Goal: Information Seeking & Learning: Check status

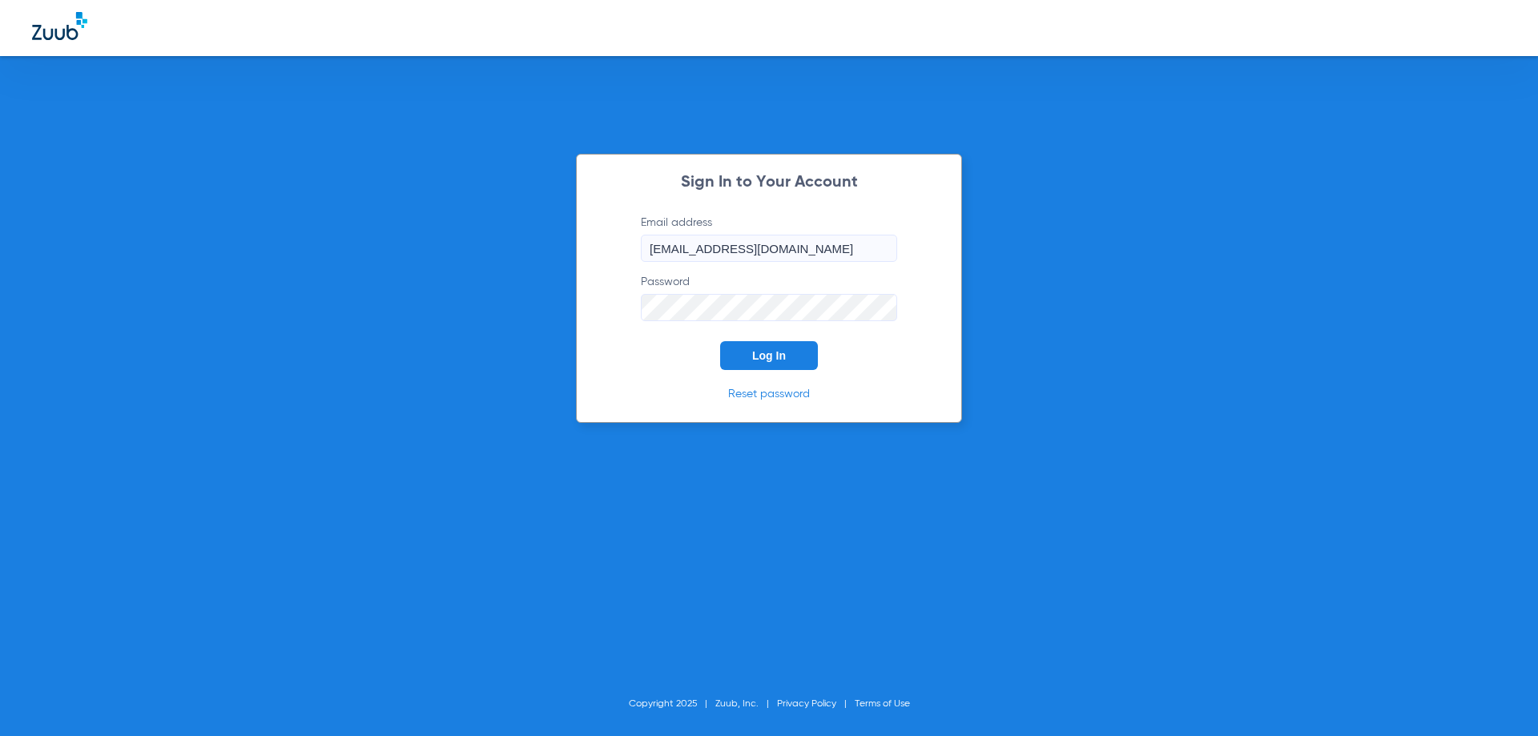
click at [764, 364] on button "Log In" at bounding box center [769, 355] width 98 height 29
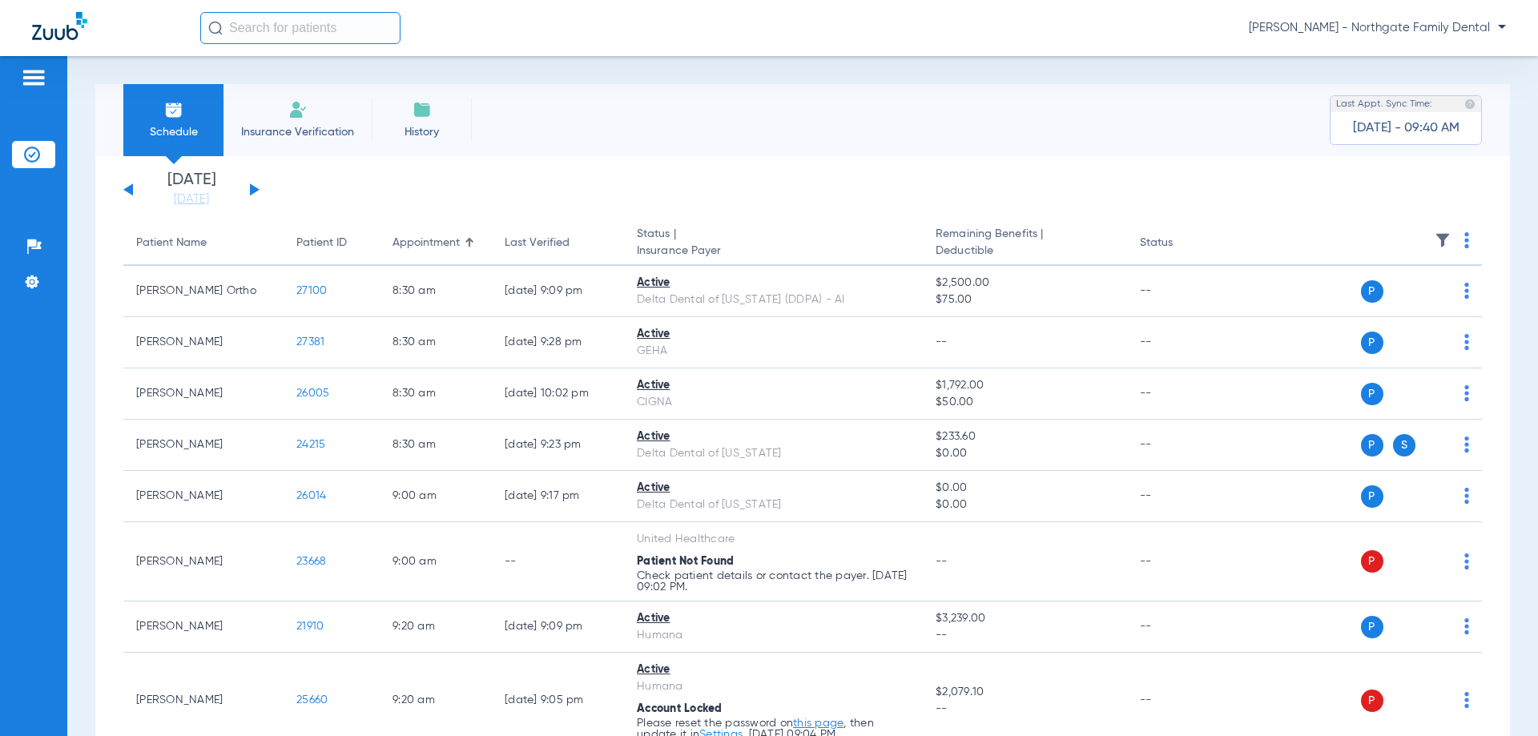
click at [251, 191] on button at bounding box center [255, 189] width 10 height 12
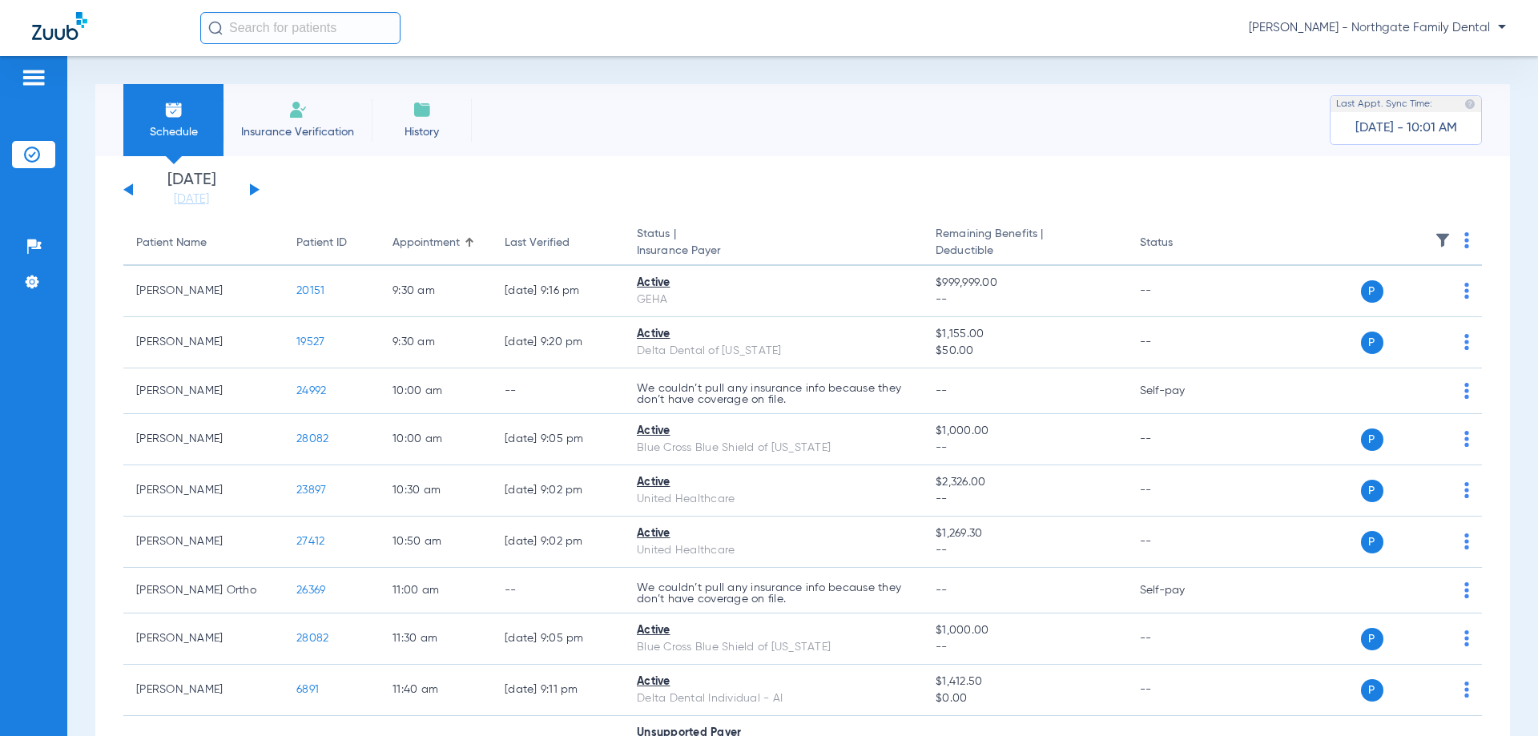
click at [128, 192] on button at bounding box center [128, 189] width 10 height 12
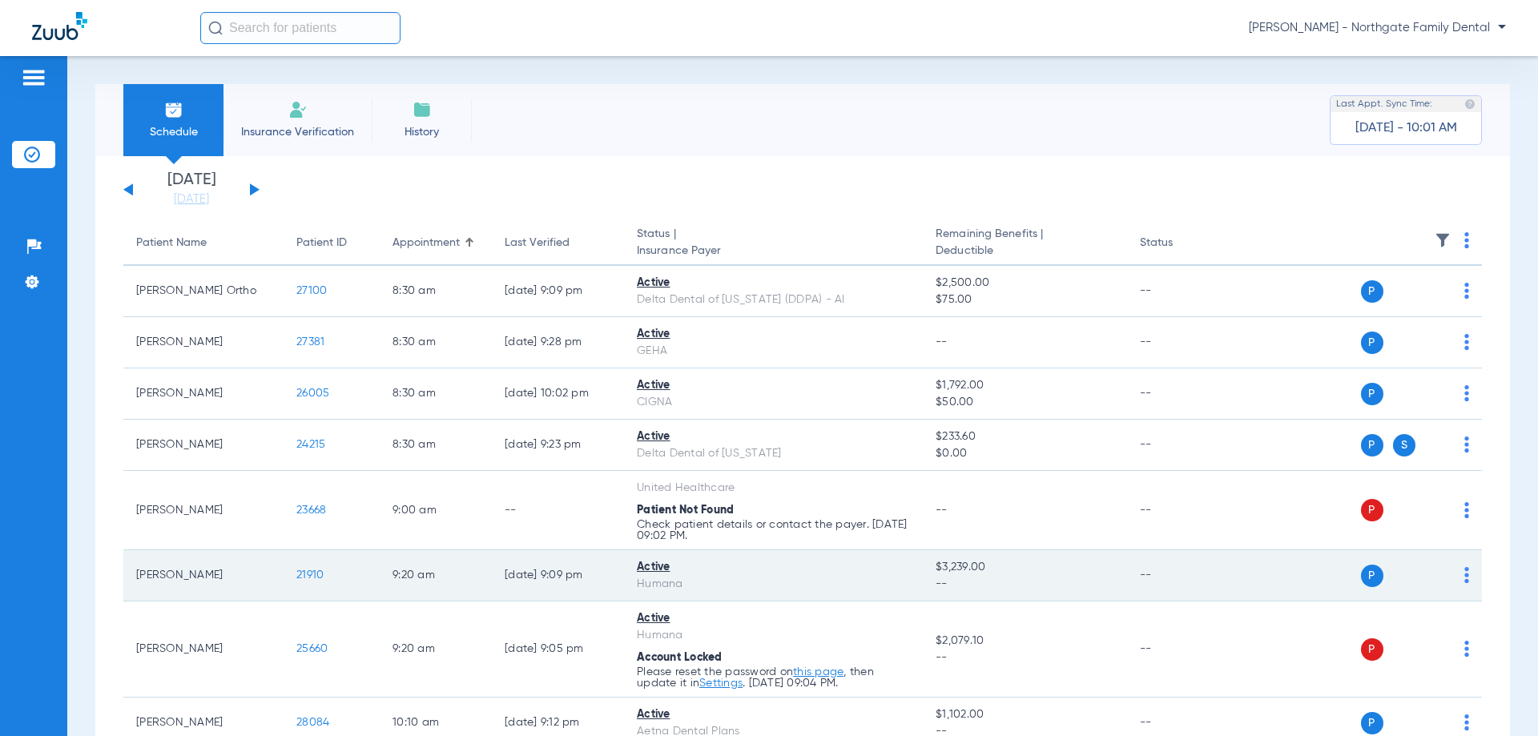
click at [318, 569] on span "21910" at bounding box center [309, 574] width 27 height 11
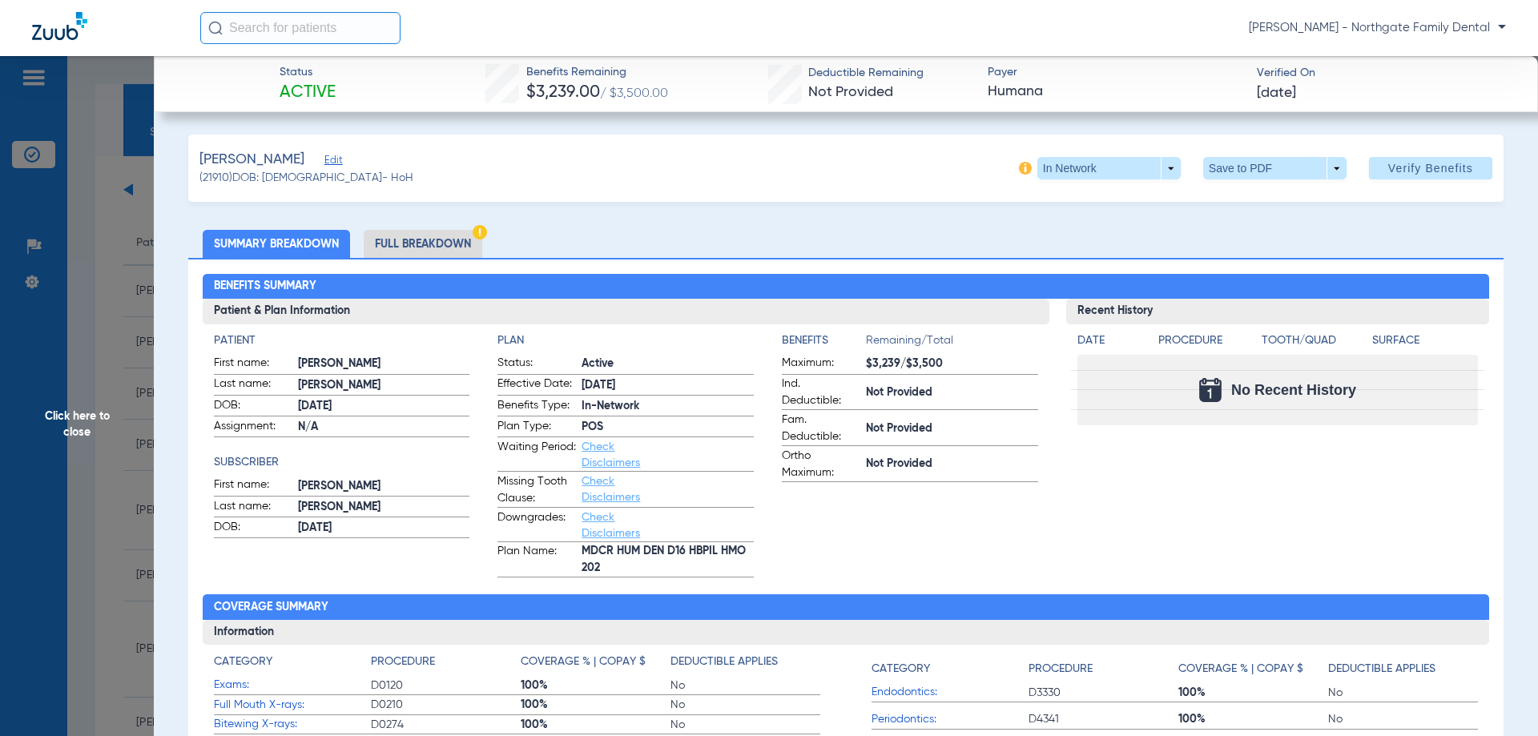
click at [421, 247] on li "Full Breakdown" at bounding box center [423, 244] width 119 height 28
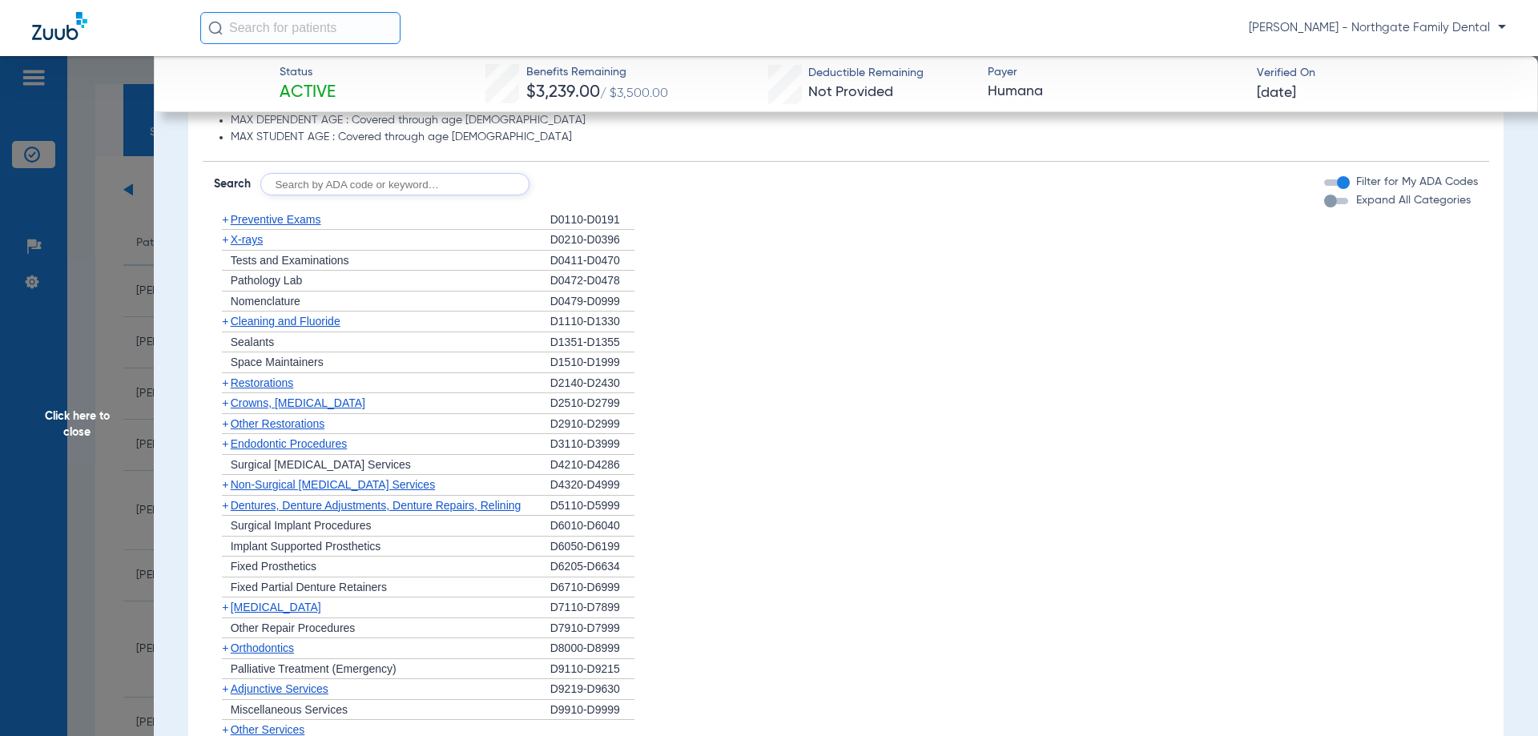
scroll to position [1281, 0]
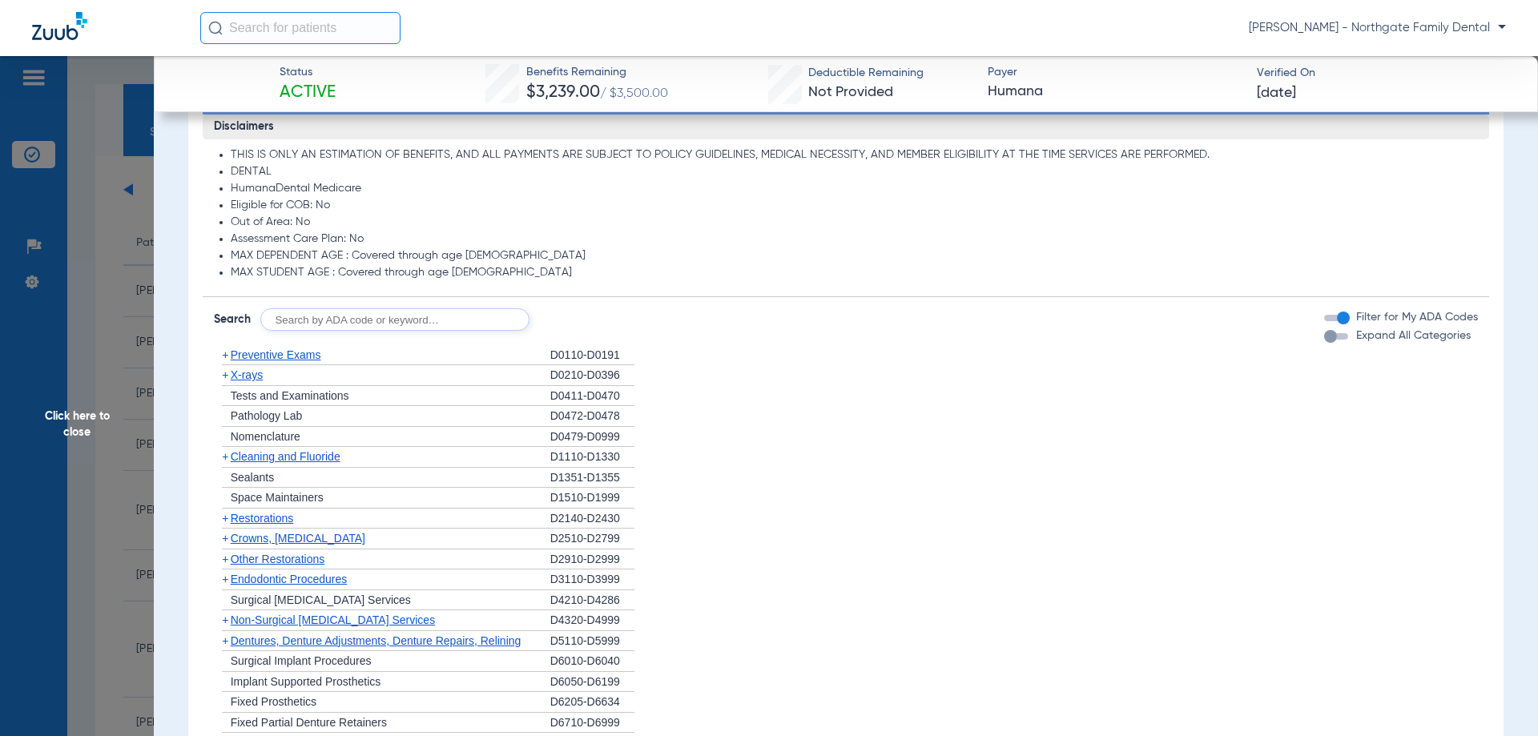
click at [420, 330] on input "text" at bounding box center [394, 319] width 269 height 22
type input "D2740"
click at [576, 315] on button "Search" at bounding box center [588, 319] width 63 height 22
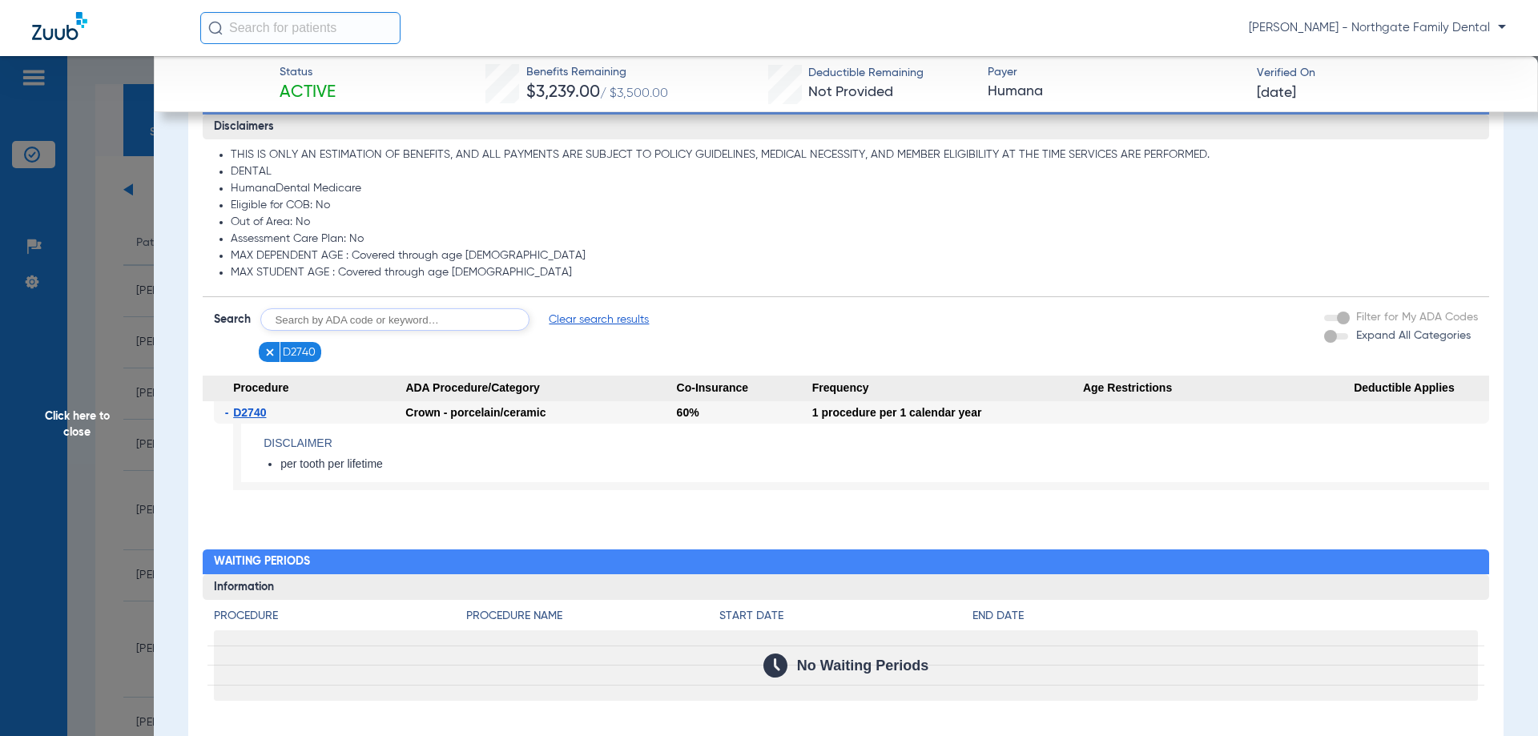
click at [420, 327] on input "text" at bounding box center [394, 319] width 269 height 22
type input "D2950"
click at [602, 318] on button "Search" at bounding box center [588, 319] width 63 height 22
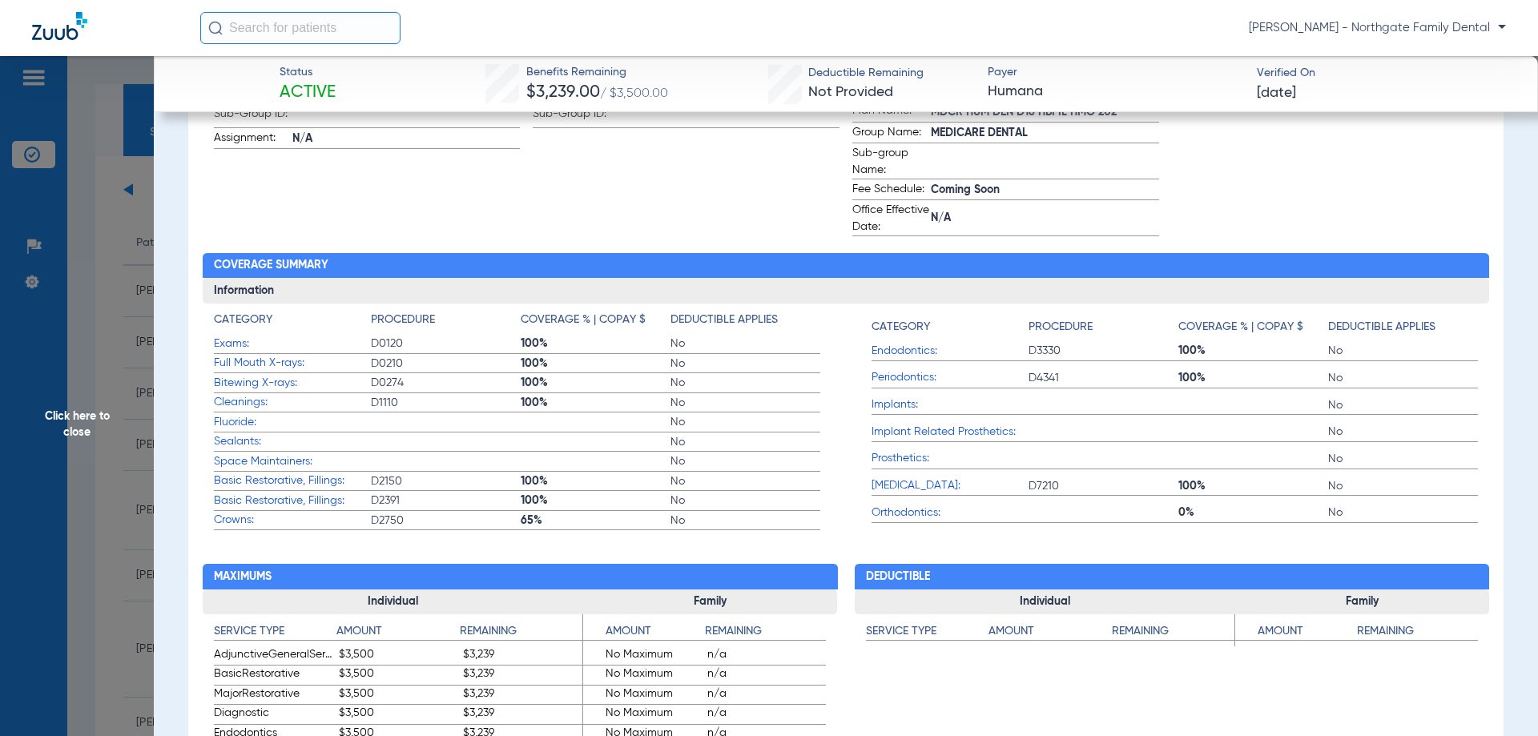
scroll to position [240, 0]
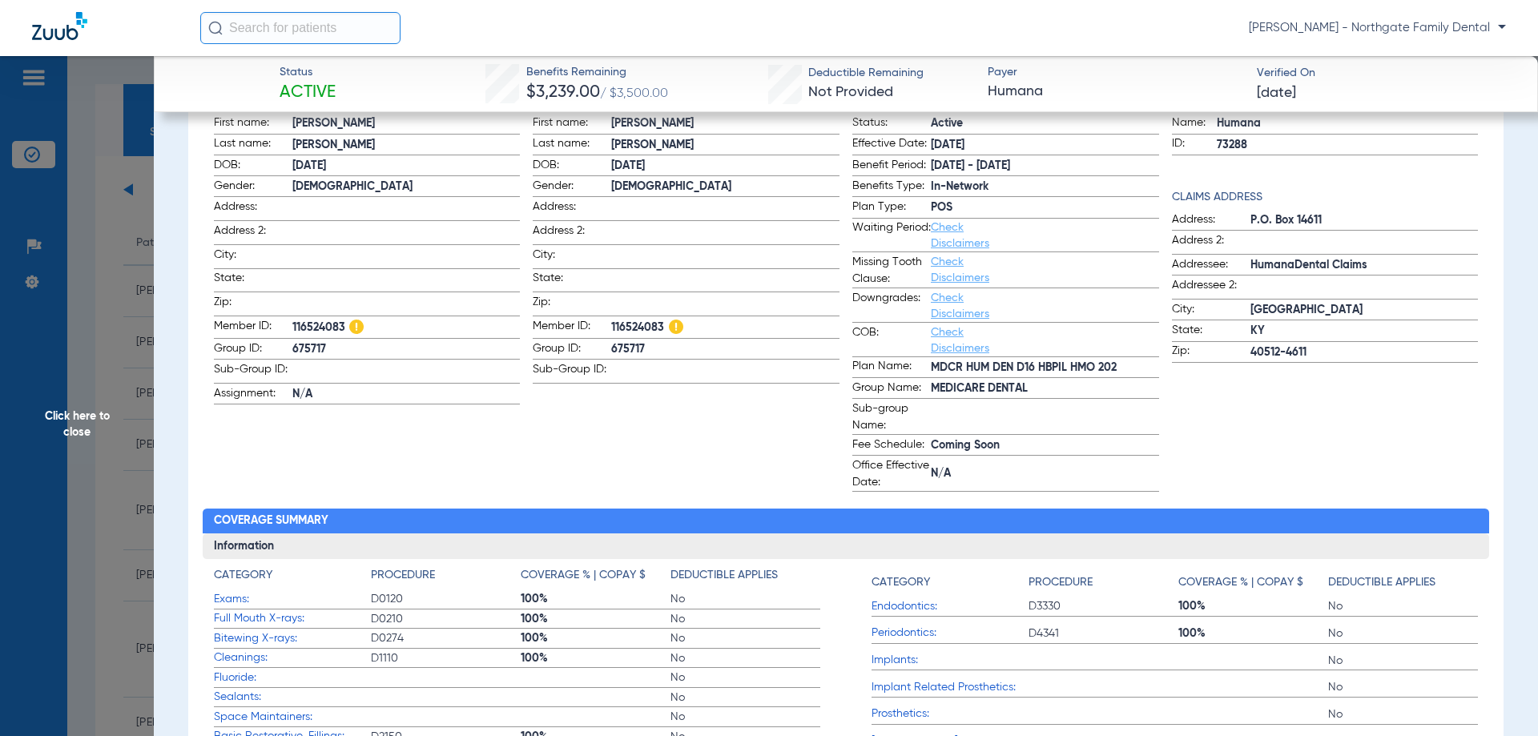
click at [73, 428] on span "Click here to close" at bounding box center [77, 424] width 154 height 736
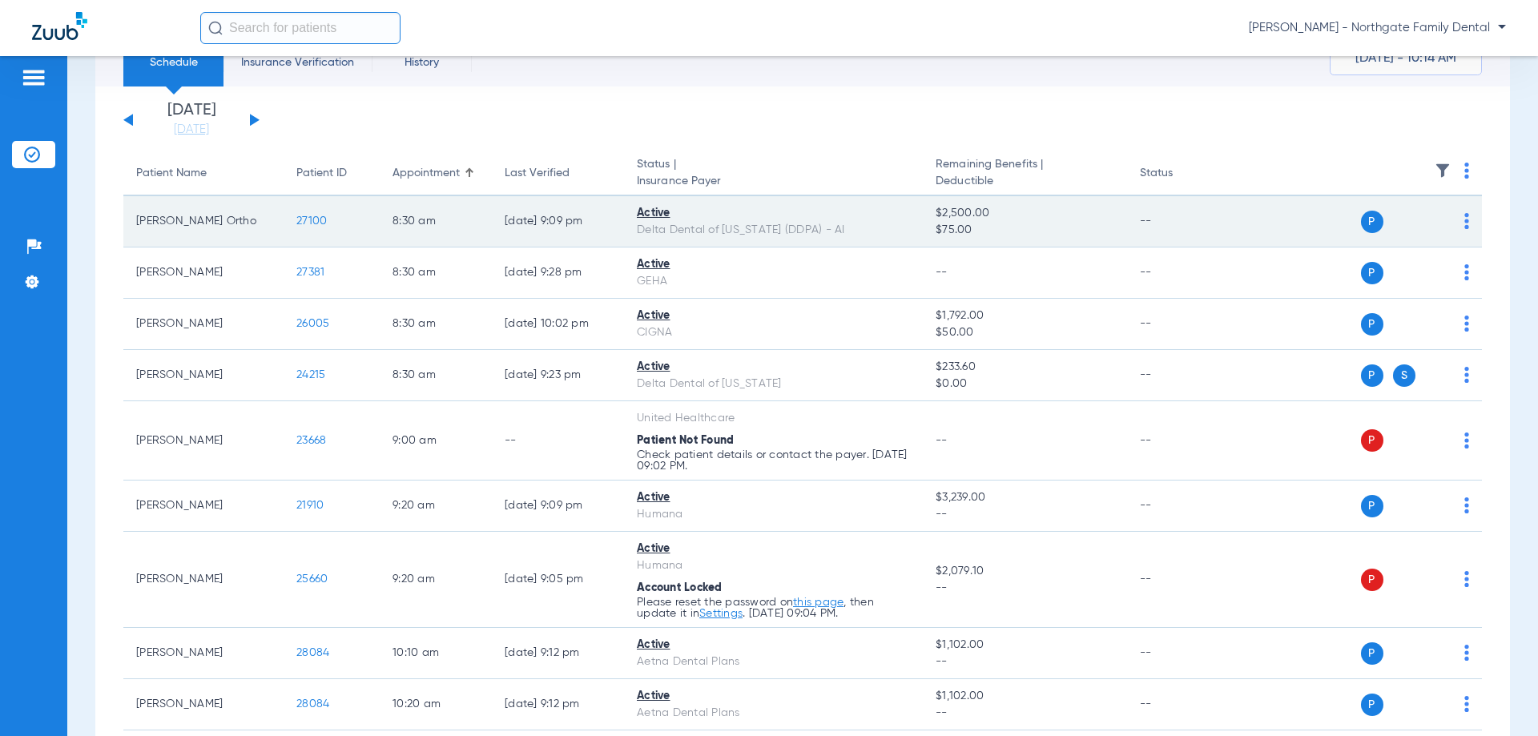
scroll to position [0, 0]
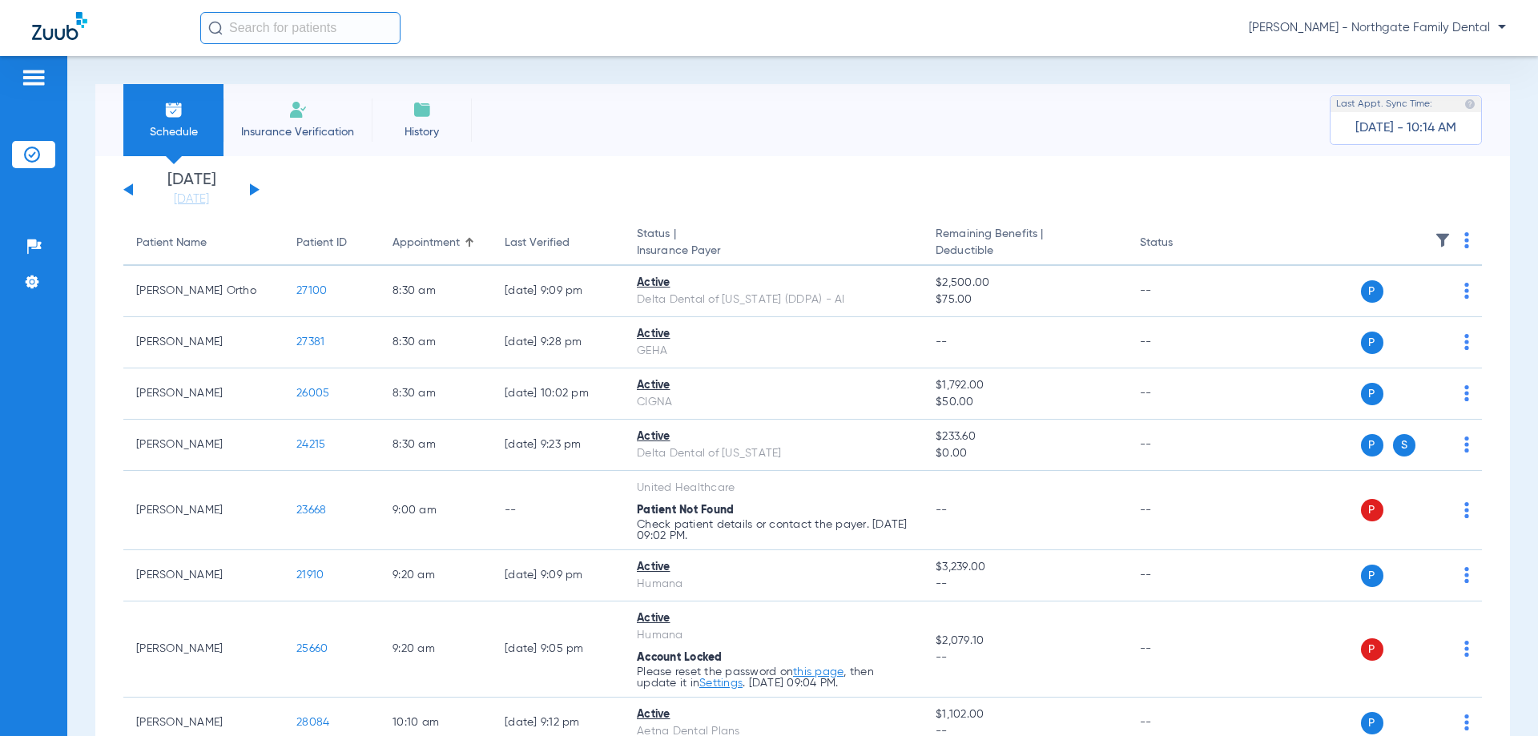
click at [252, 191] on button at bounding box center [255, 189] width 10 height 12
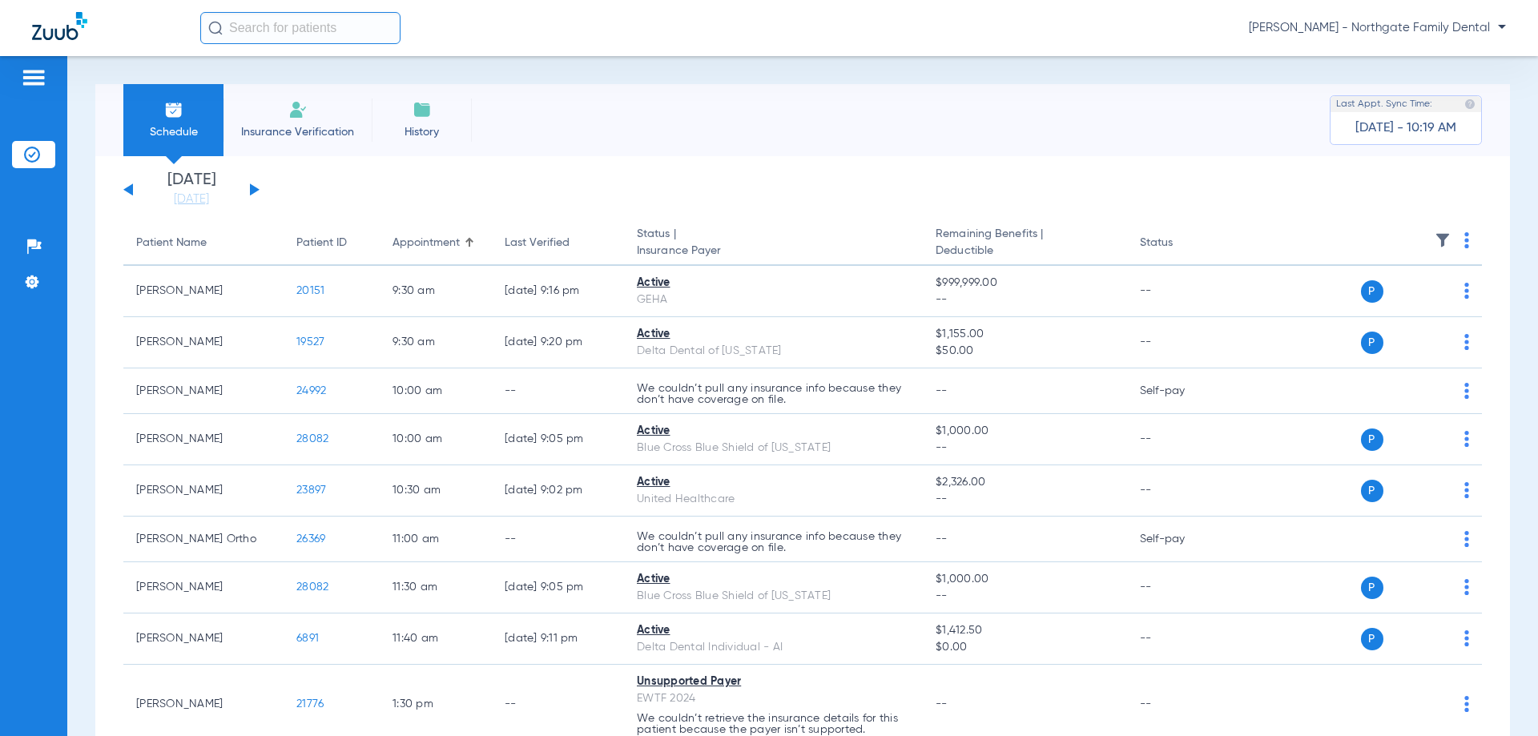
click at [128, 187] on button at bounding box center [128, 189] width 10 height 12
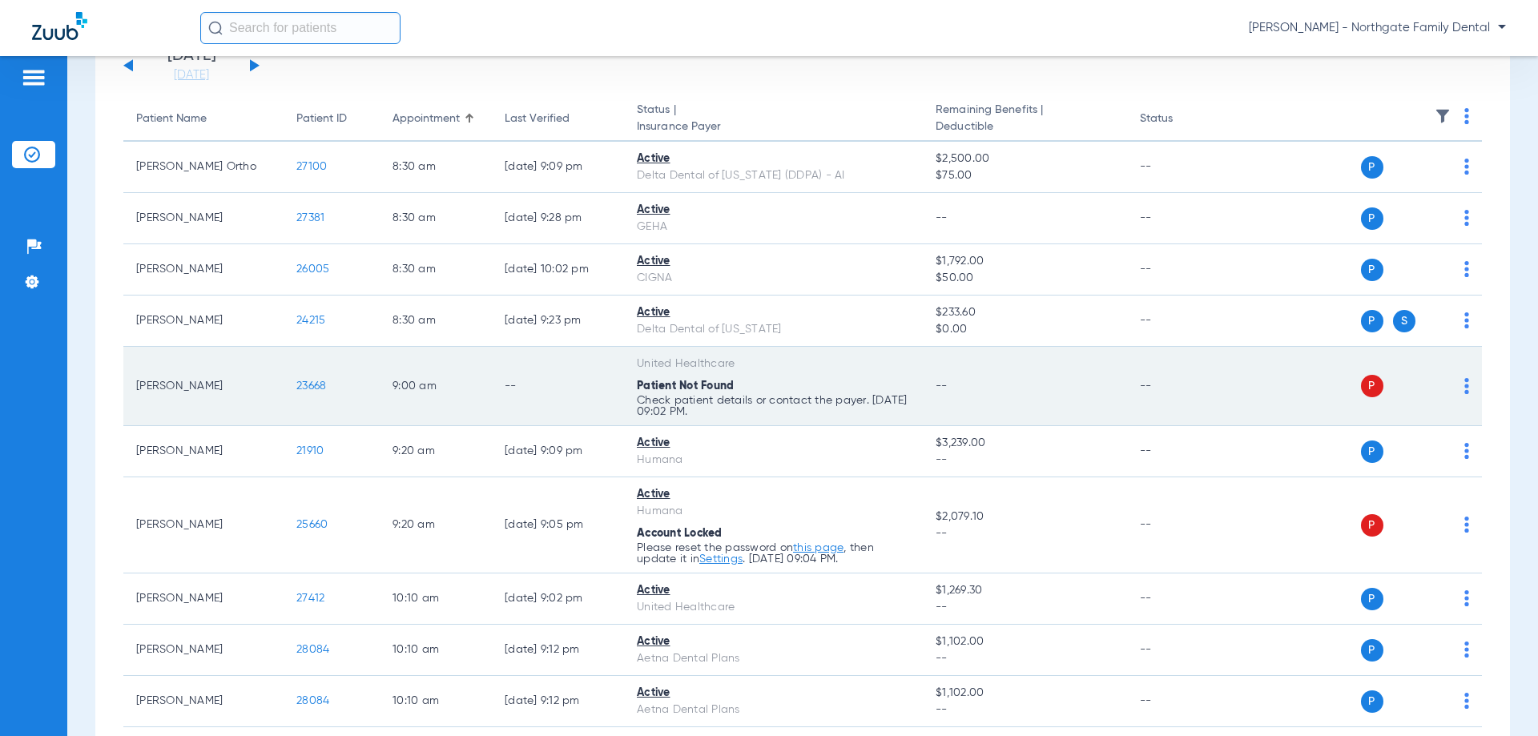
scroll to position [160, 0]
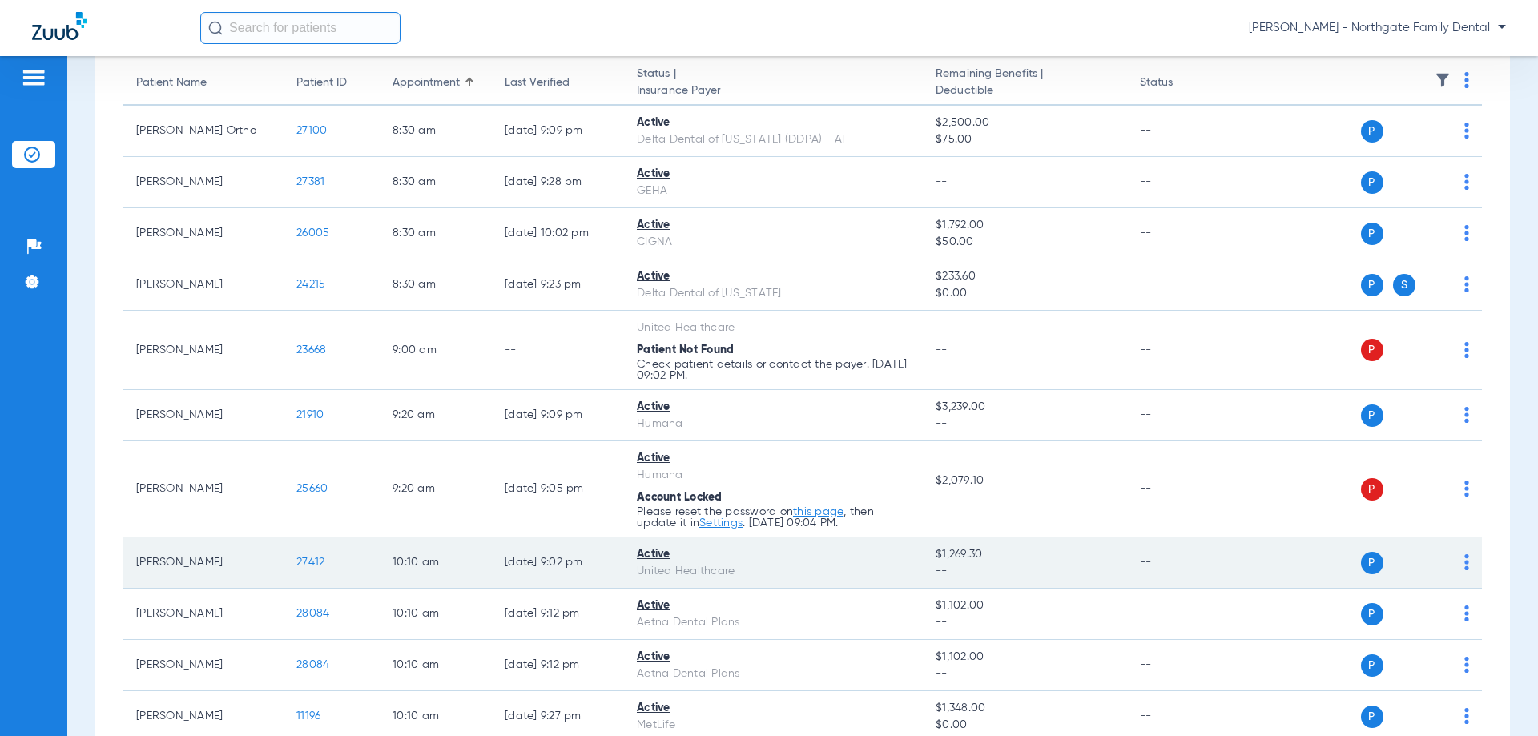
click at [314, 558] on span "27412" at bounding box center [310, 562] width 28 height 11
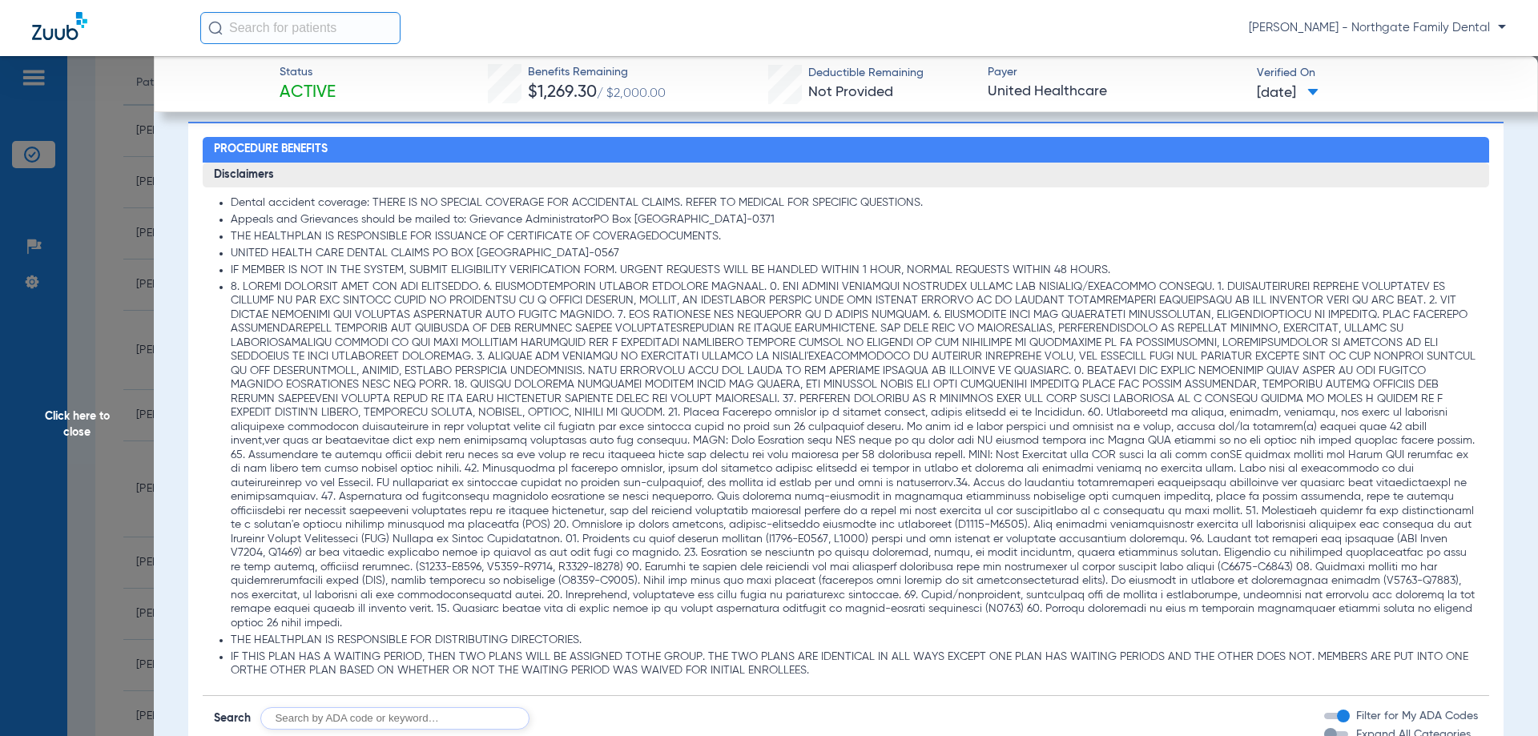
scroll to position [801, 0]
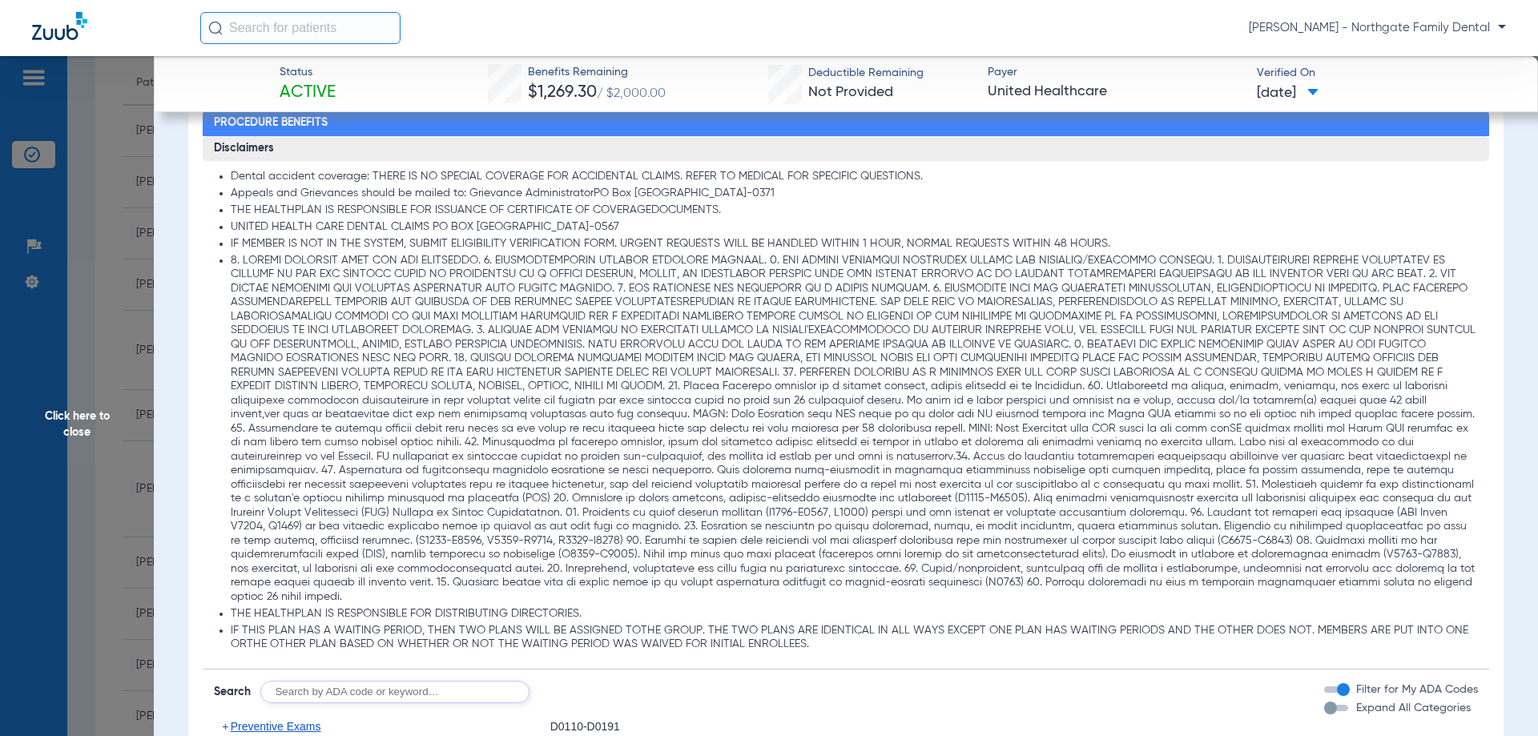
click at [66, 412] on span "Click here to close" at bounding box center [77, 424] width 154 height 736
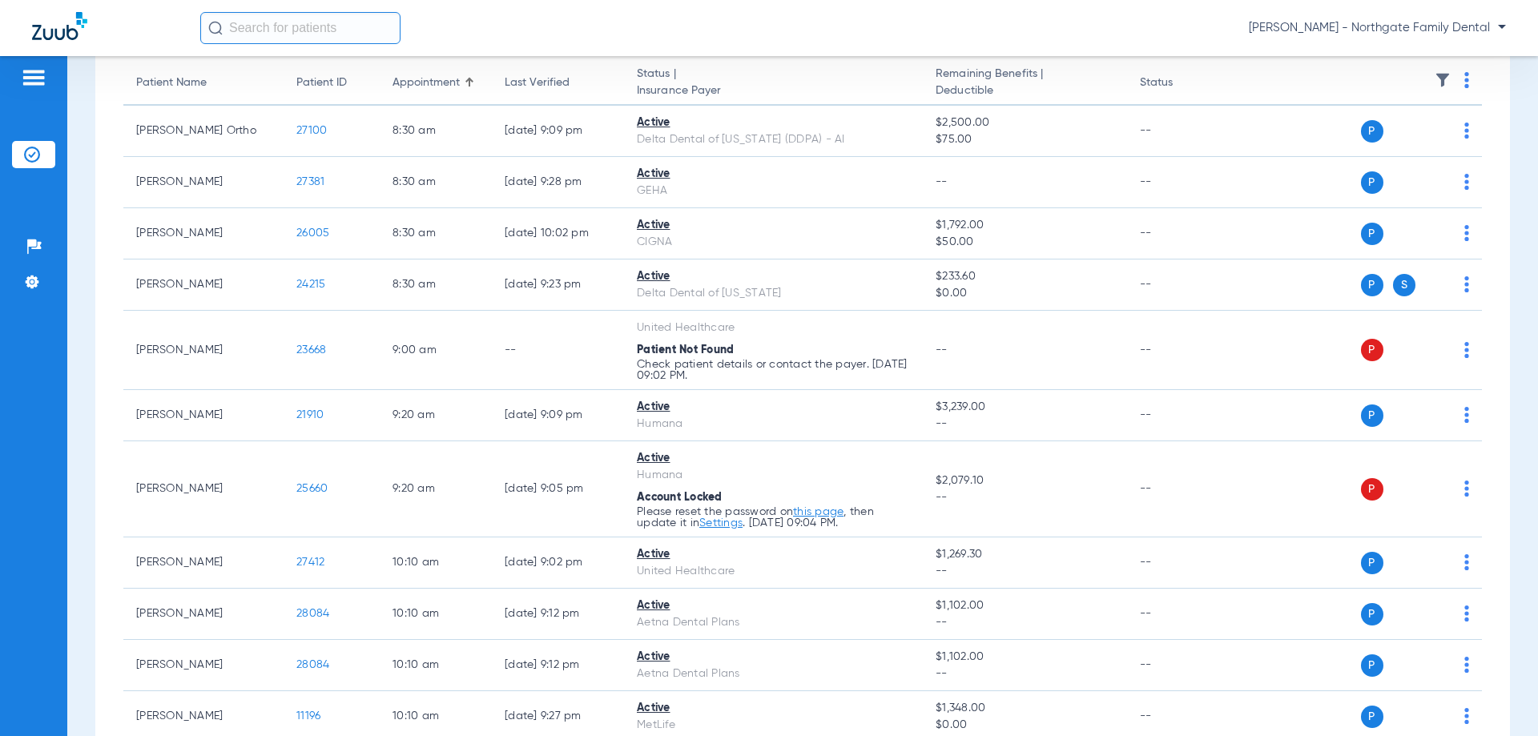
scroll to position [0, 0]
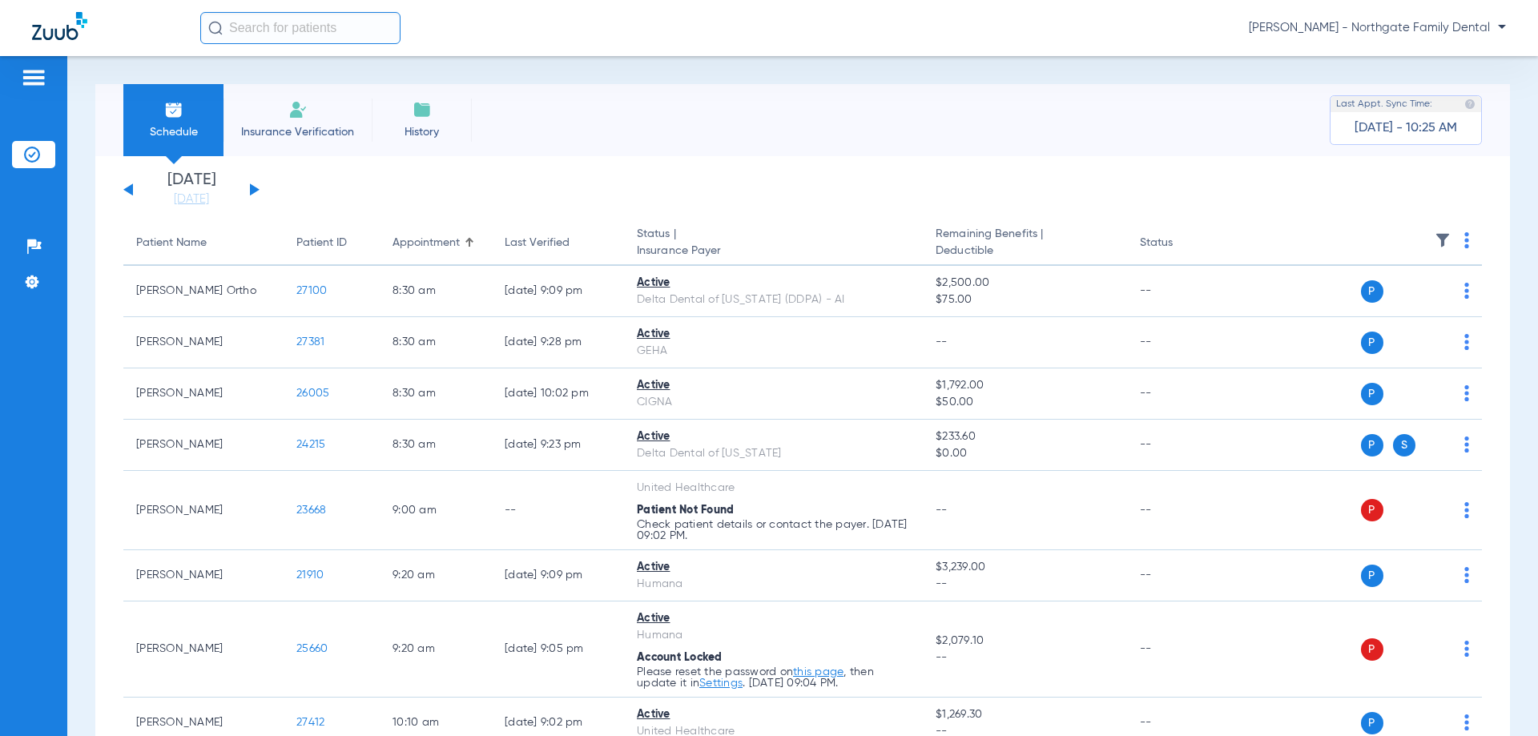
click at [247, 192] on div "[DATE] [DATE] [DATE] [DATE] [DATE] [DATE] [DATE] [DATE] [DATE] [DATE] [DATE] [D…" at bounding box center [191, 189] width 136 height 35
click at [255, 187] on div "[DATE] [DATE] [DATE] [DATE] [DATE] [DATE] [DATE] [DATE] [DATE] [DATE] [DATE] [D…" at bounding box center [191, 189] width 136 height 35
click at [251, 188] on button at bounding box center [255, 189] width 10 height 12
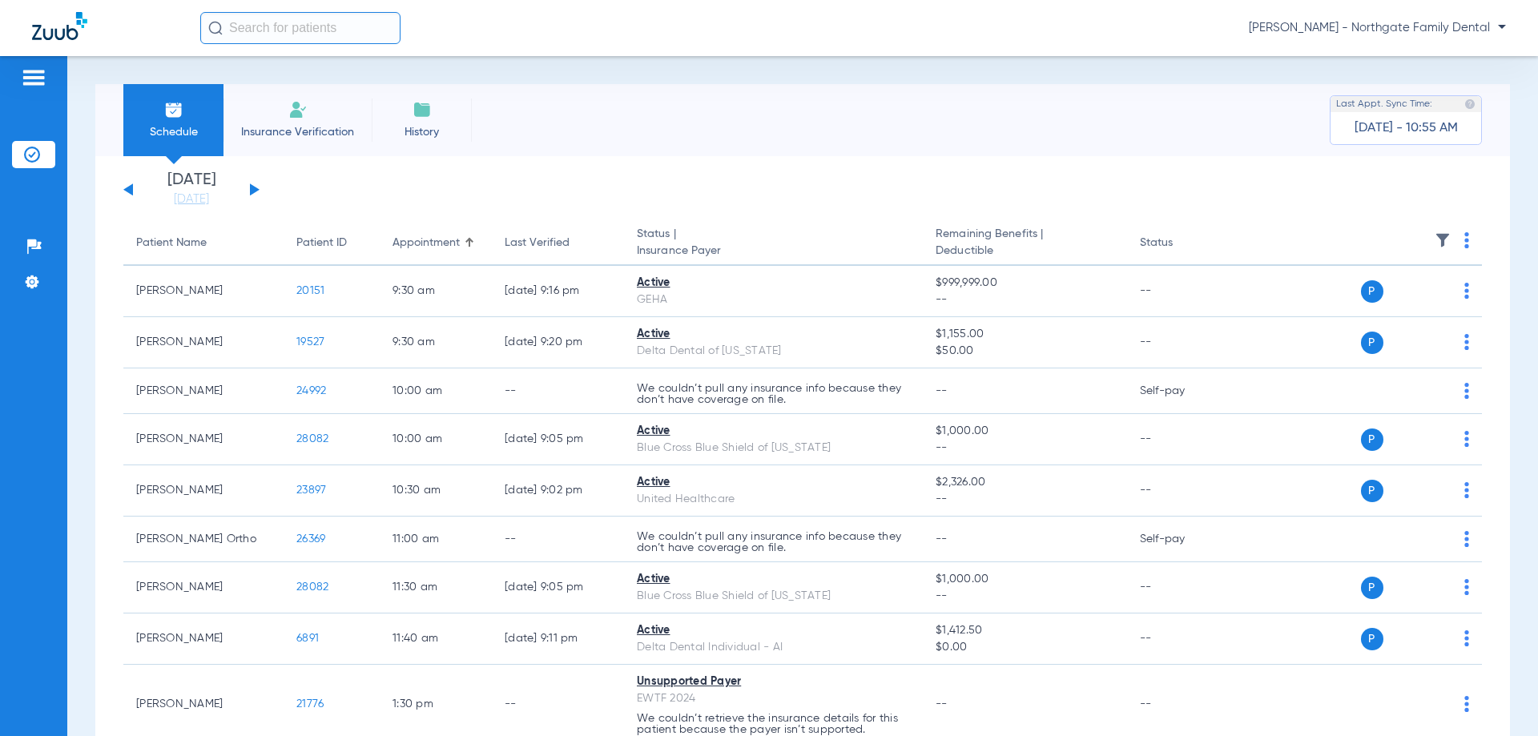
click at [36, 77] on img at bounding box center [34, 77] width 26 height 19
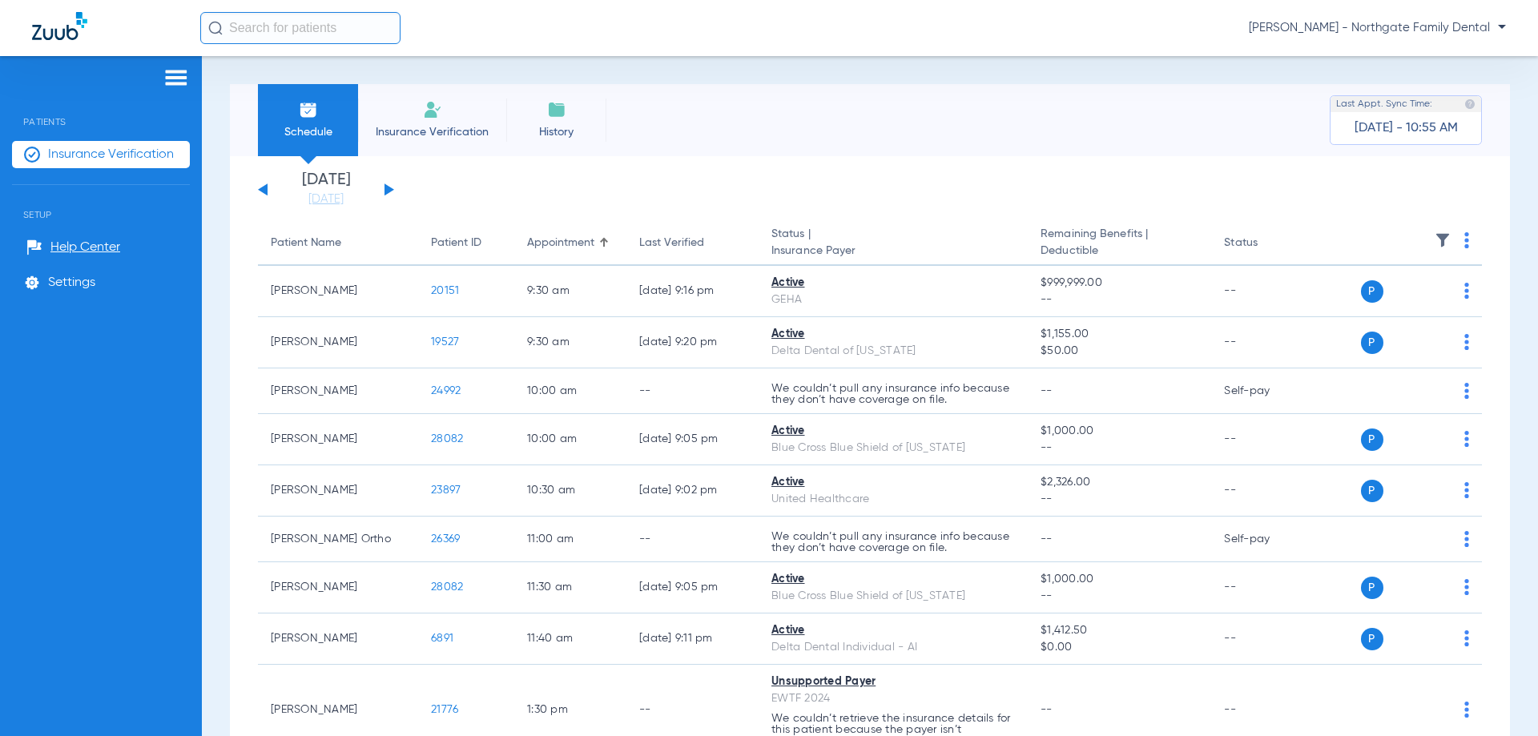
click at [1128, 174] on app-single-date-navigator "[DATE] [DATE] [DATE] [DATE] [DATE] [DATE] [DATE] [DATE] [DATE] [DATE] [DATE] [D…" at bounding box center [870, 189] width 1224 height 35
